Goal: Information Seeking & Learning: Learn about a topic

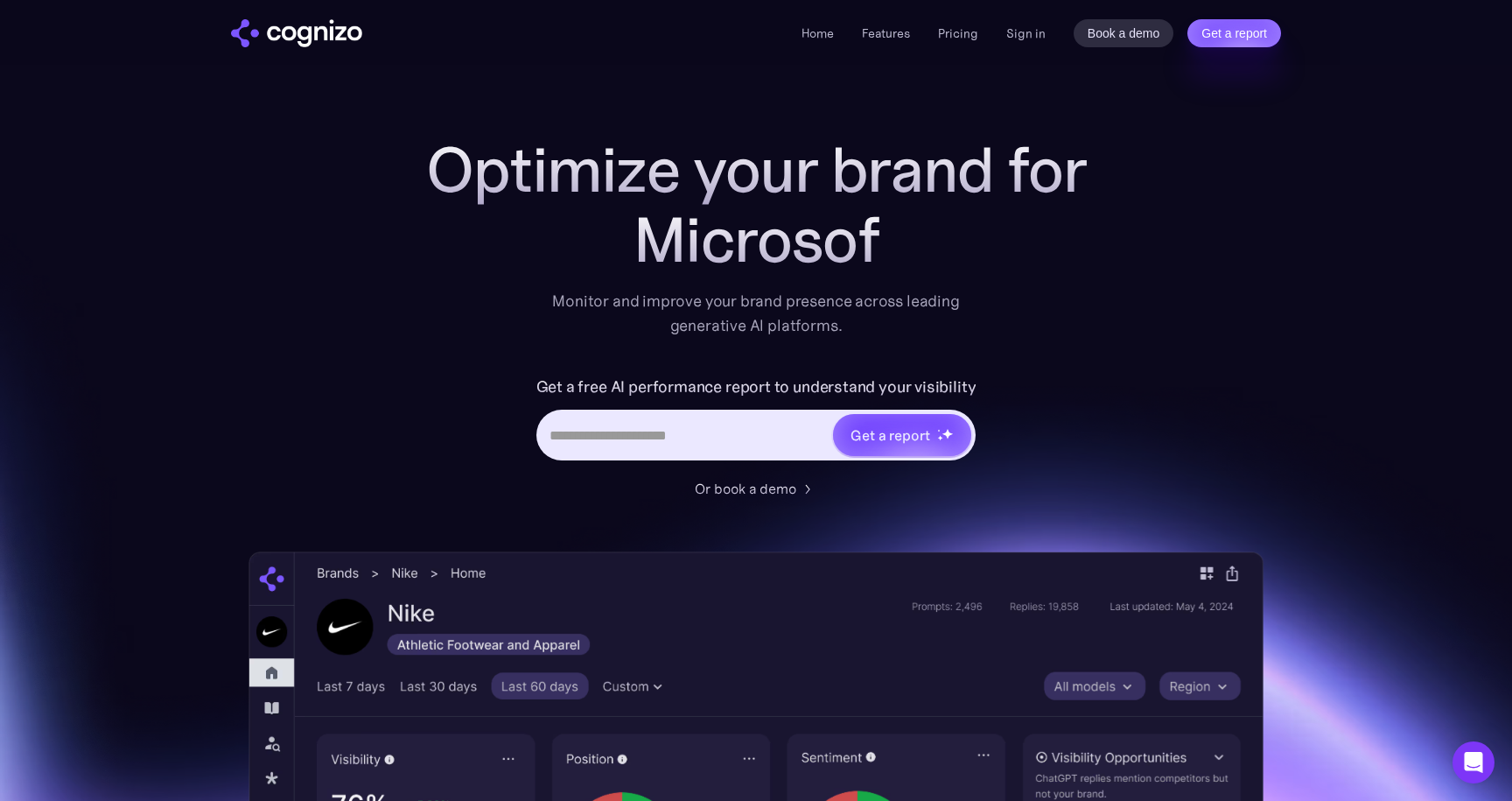
click at [856, 32] on ul "Home Features Pricing Book a demo Get a report" at bounding box center [890, 33] width 177 height 21
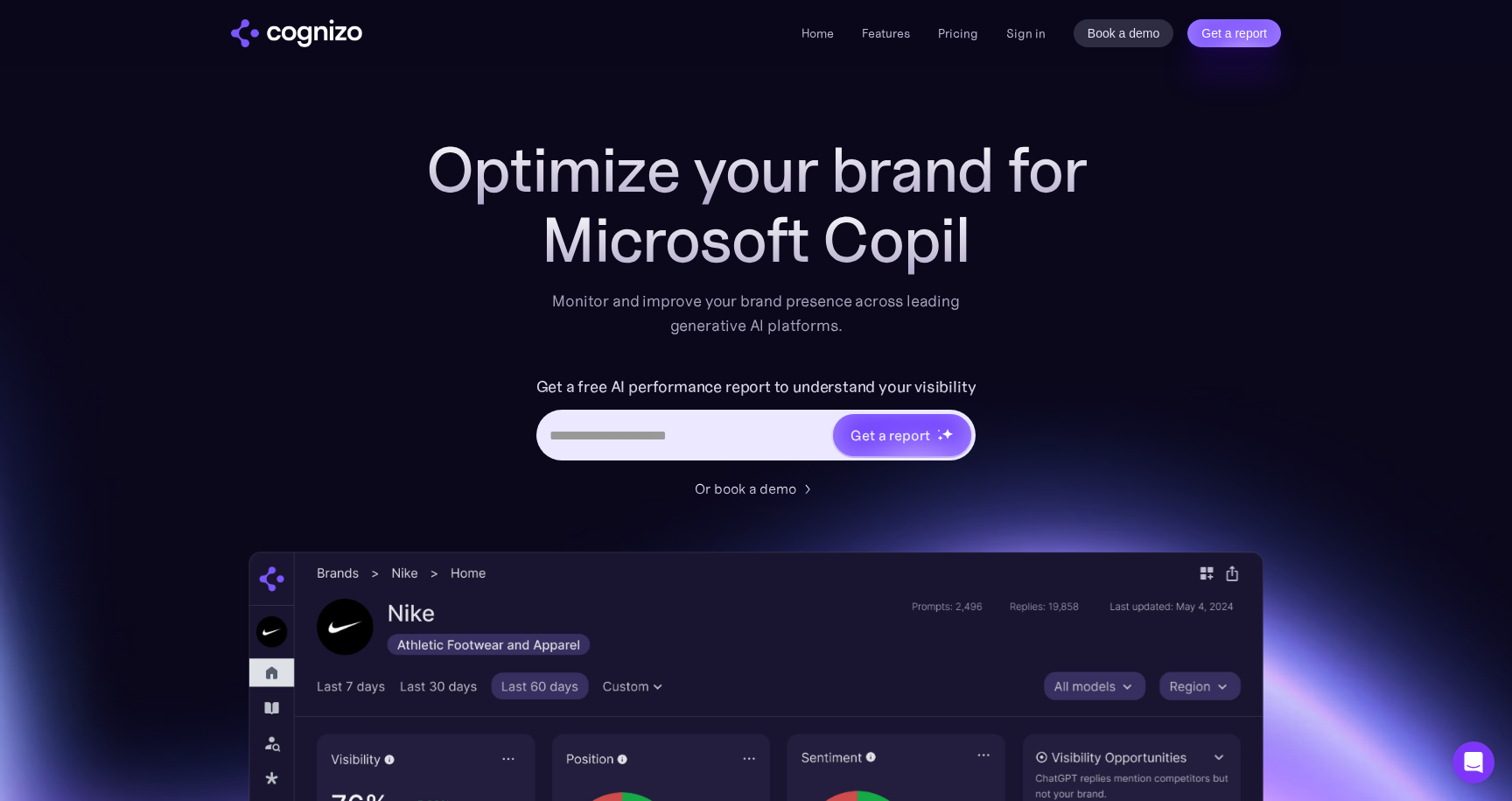
click at [892, 43] on li "Features" at bounding box center [886, 33] width 48 height 21
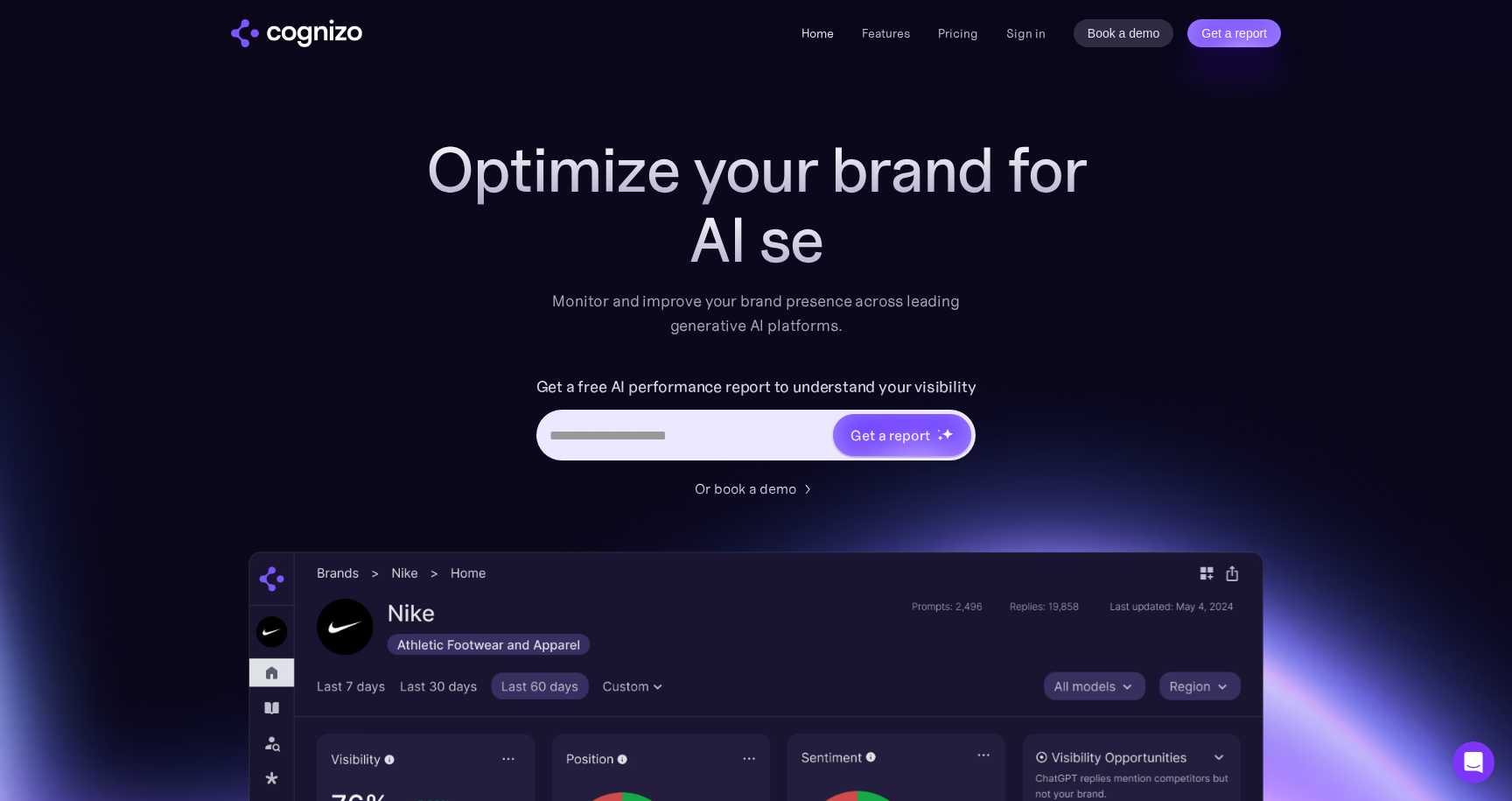
click at [826, 36] on link "Home" at bounding box center [818, 33] width 32 height 16
click at [968, 31] on link "Pricing" at bounding box center [958, 33] width 40 height 16
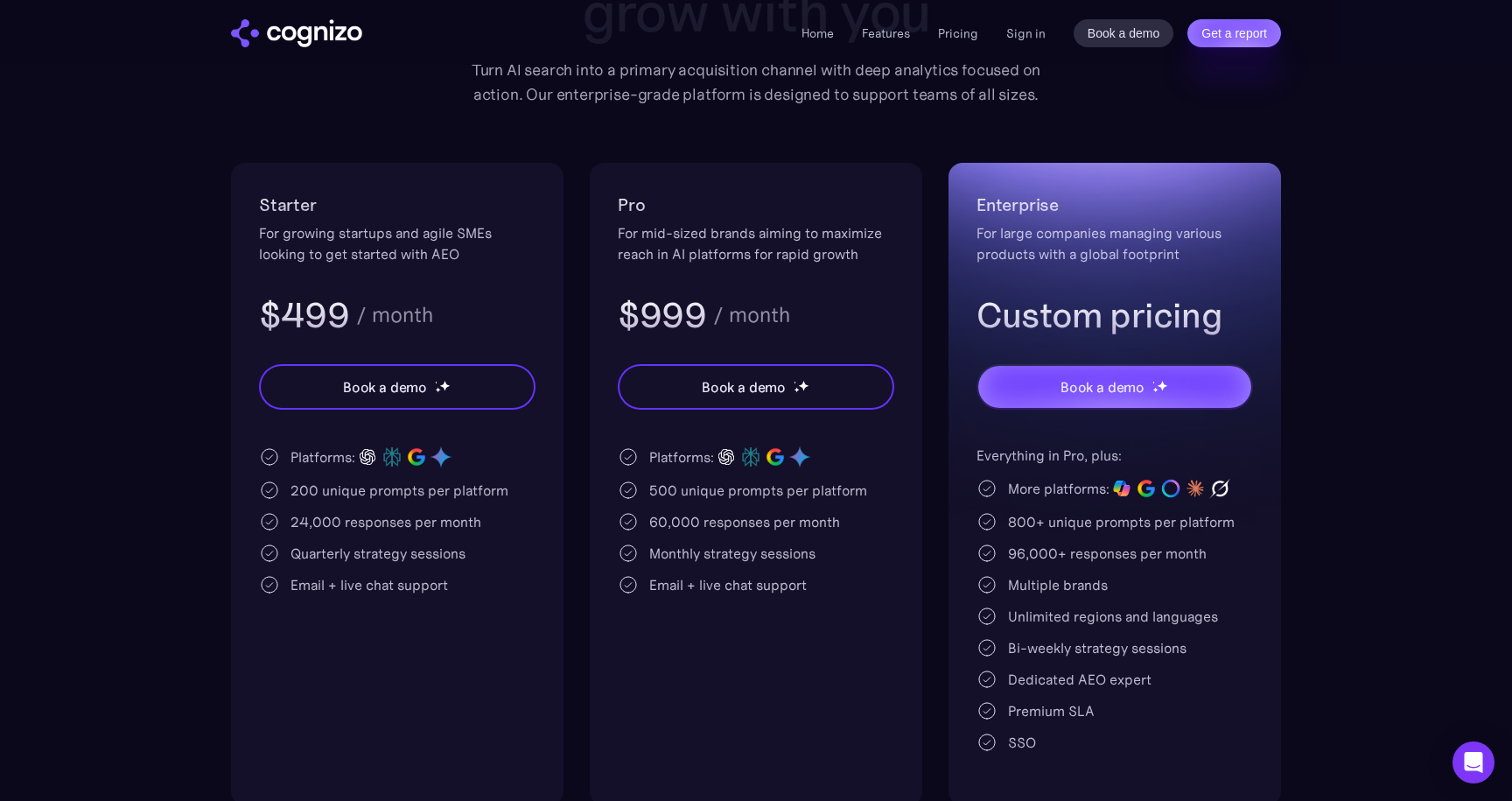
scroll to position [298, 0]
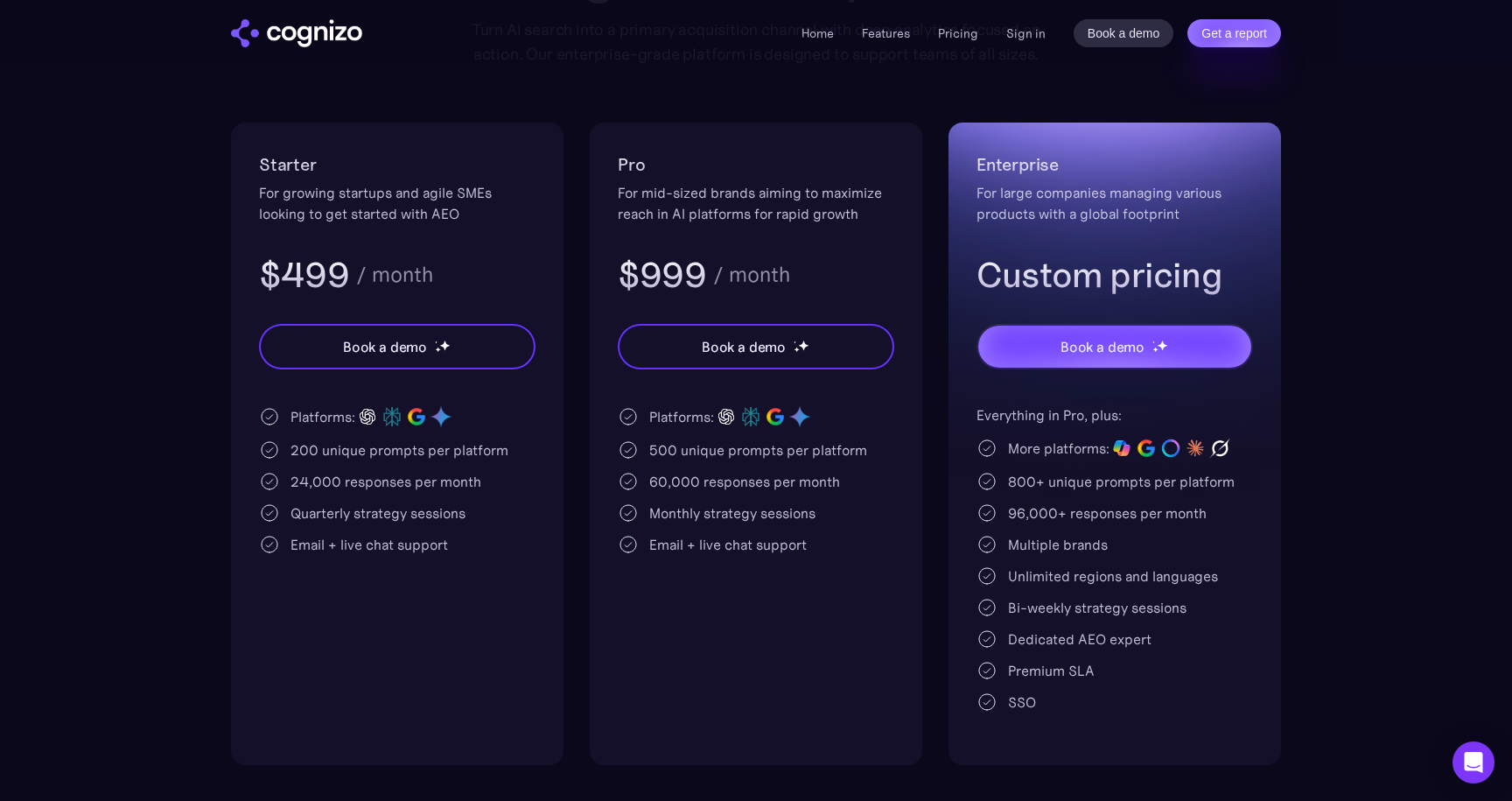
click at [838, 35] on ul "Home Features Pricing Book a demo Get a report" at bounding box center [890, 33] width 177 height 21
click at [904, 35] on link "Features" at bounding box center [886, 33] width 48 height 16
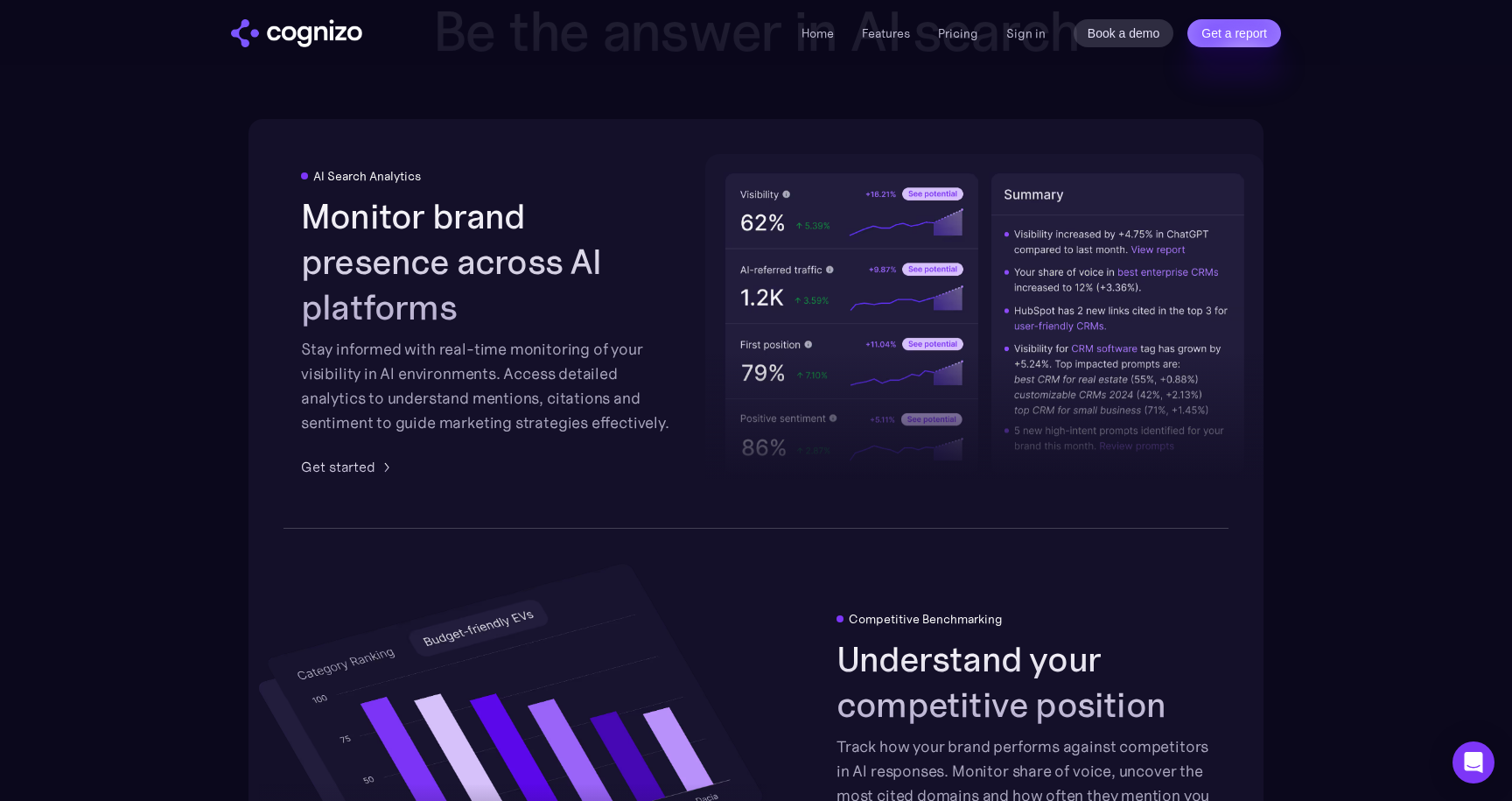
click at [979, 30] on link "Pricing" at bounding box center [958, 33] width 40 height 16
